Goal: Navigation & Orientation: Find specific page/section

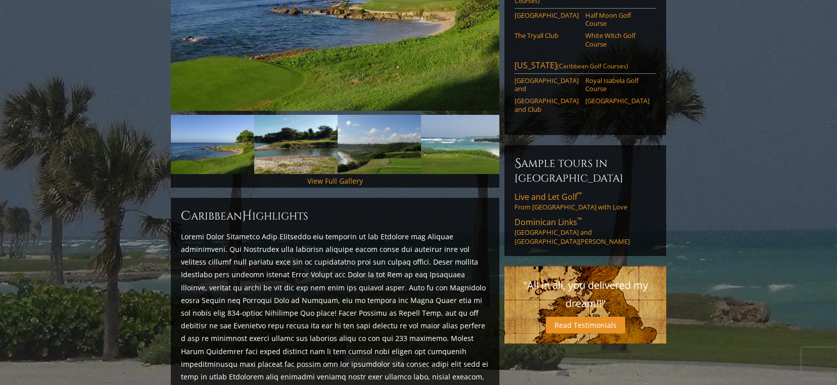
scroll to position [252, 0]
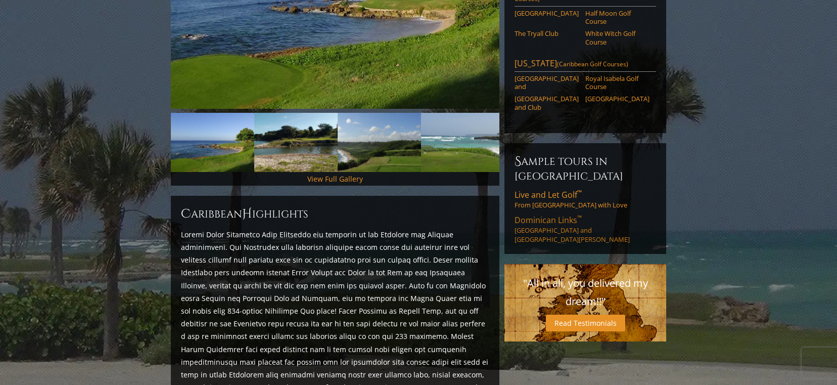
click at [542, 214] on span "Dominican Links ™" at bounding box center [548, 219] width 67 height 11
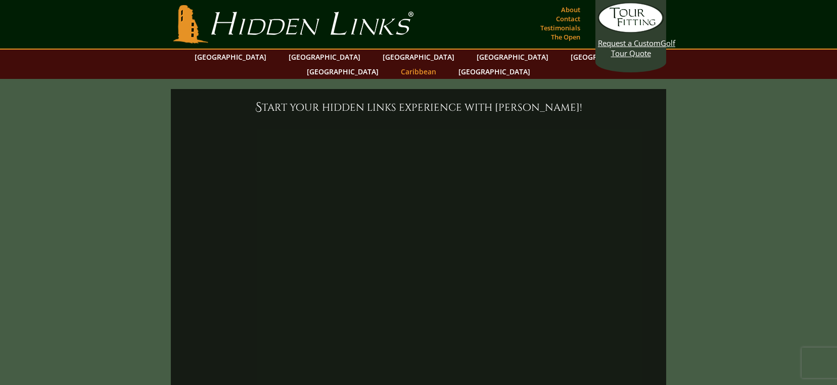
click at [441, 64] on link "Caribbean" at bounding box center [419, 71] width 46 height 15
